Goal: Browse casually: Explore the website without a specific task or goal

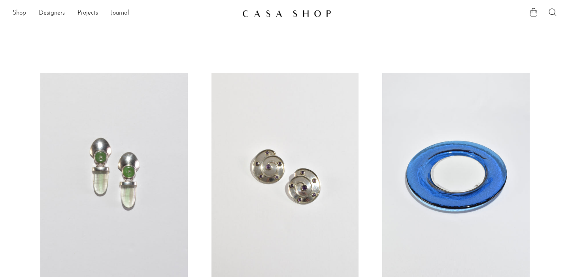
click at [298, 115] on link at bounding box center [284, 176] width 147 height 206
click at [437, 159] on link at bounding box center [455, 176] width 147 height 206
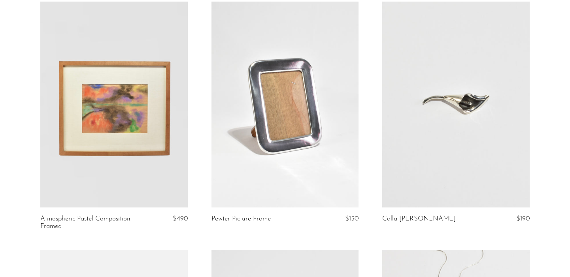
scroll to position [555, 0]
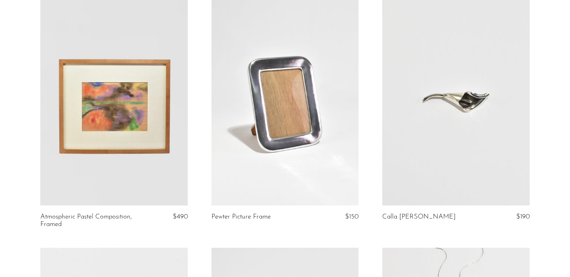
click at [259, 98] on link at bounding box center [284, 103] width 147 height 206
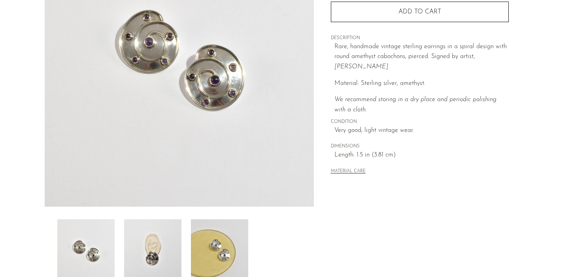
scroll to position [118, 0]
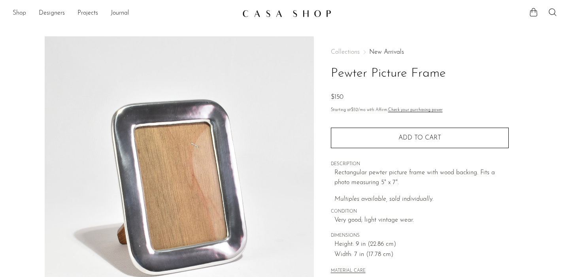
click at [18, 14] on link "Shop" at bounding box center [19, 13] width 13 height 10
click at [21, 14] on link "Shop" at bounding box center [19, 13] width 13 height 10
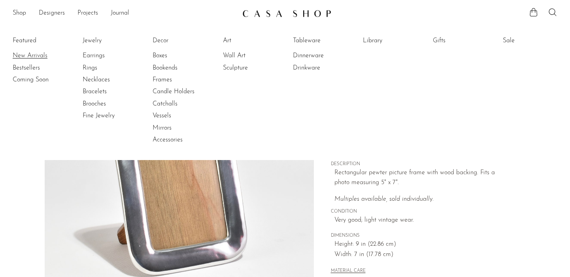
click at [42, 59] on link "New Arrivals" at bounding box center [42, 55] width 59 height 9
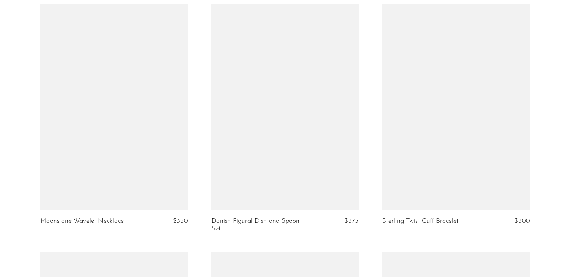
scroll to position [1787, 0]
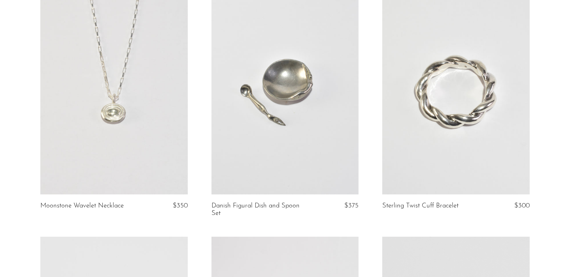
click at [306, 97] on link at bounding box center [284, 92] width 147 height 206
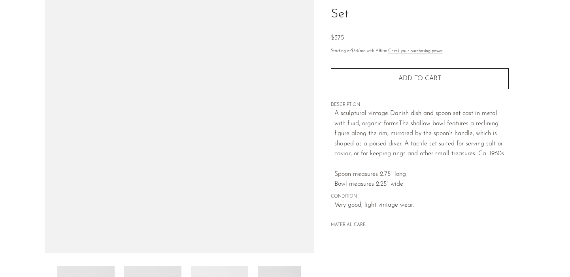
scroll to position [81, 0]
